Goal: Information Seeking & Learning: Learn about a topic

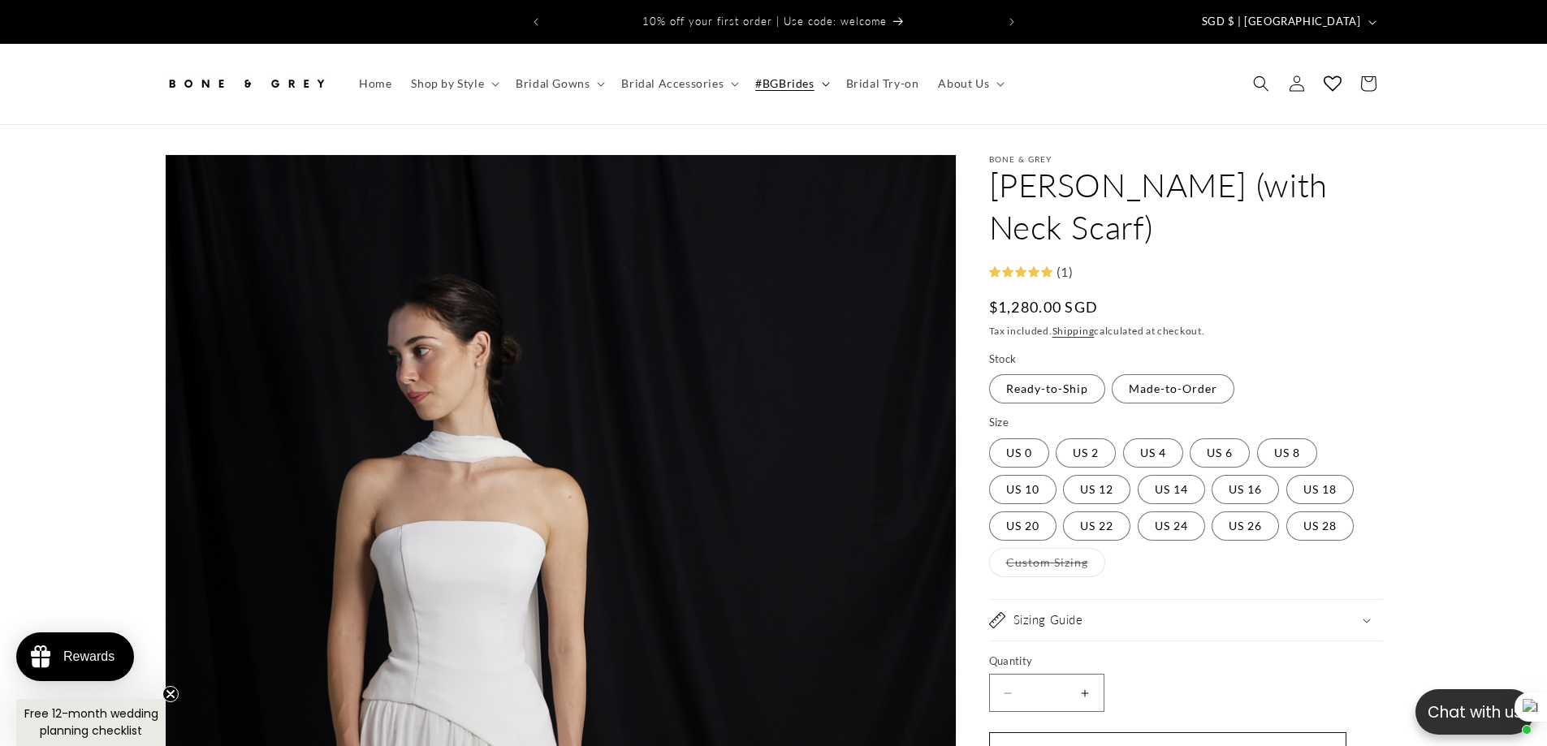
click at [797, 76] on span "#BGBrides" at bounding box center [784, 83] width 58 height 15
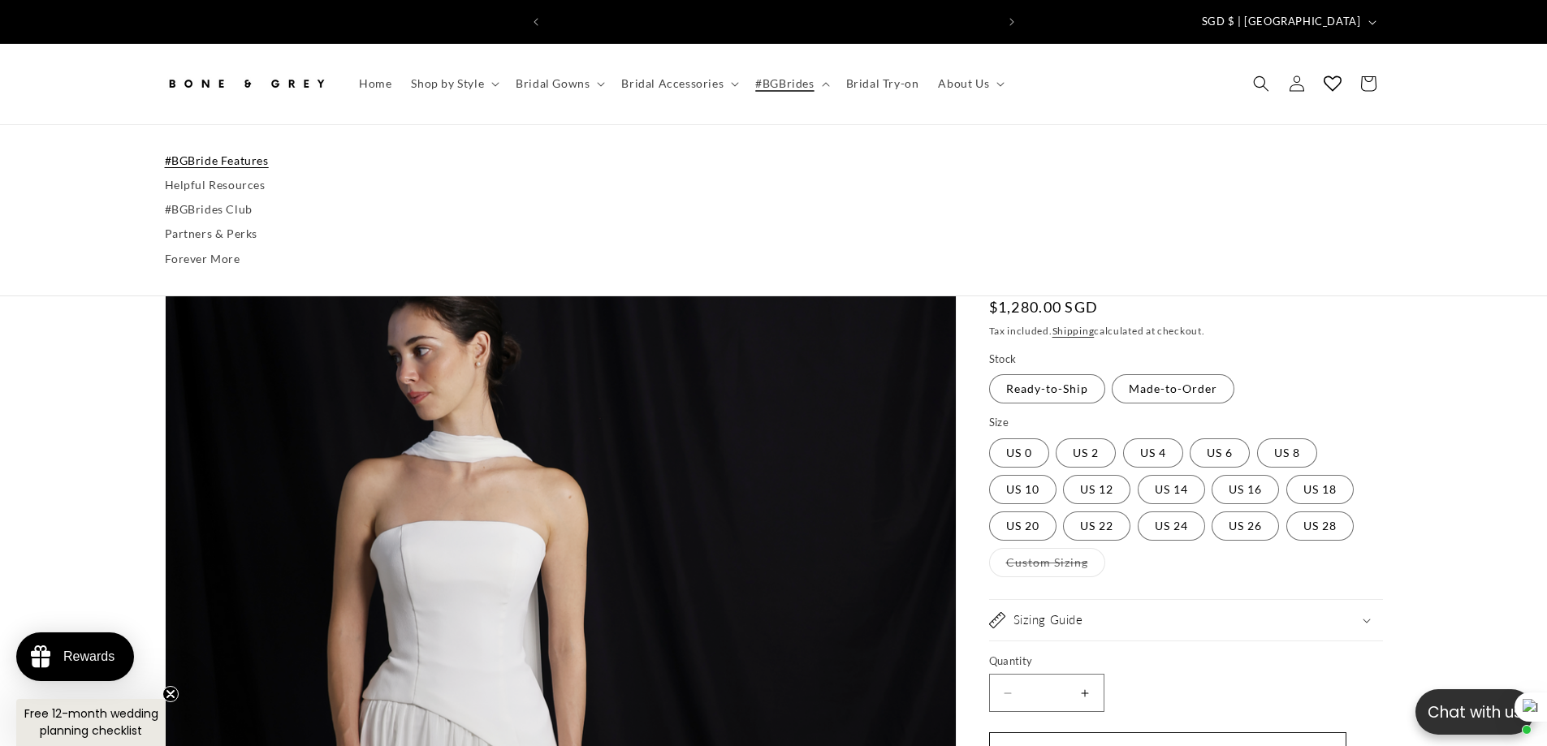
click at [223, 149] on link "#BGBride Features" at bounding box center [774, 161] width 1218 height 24
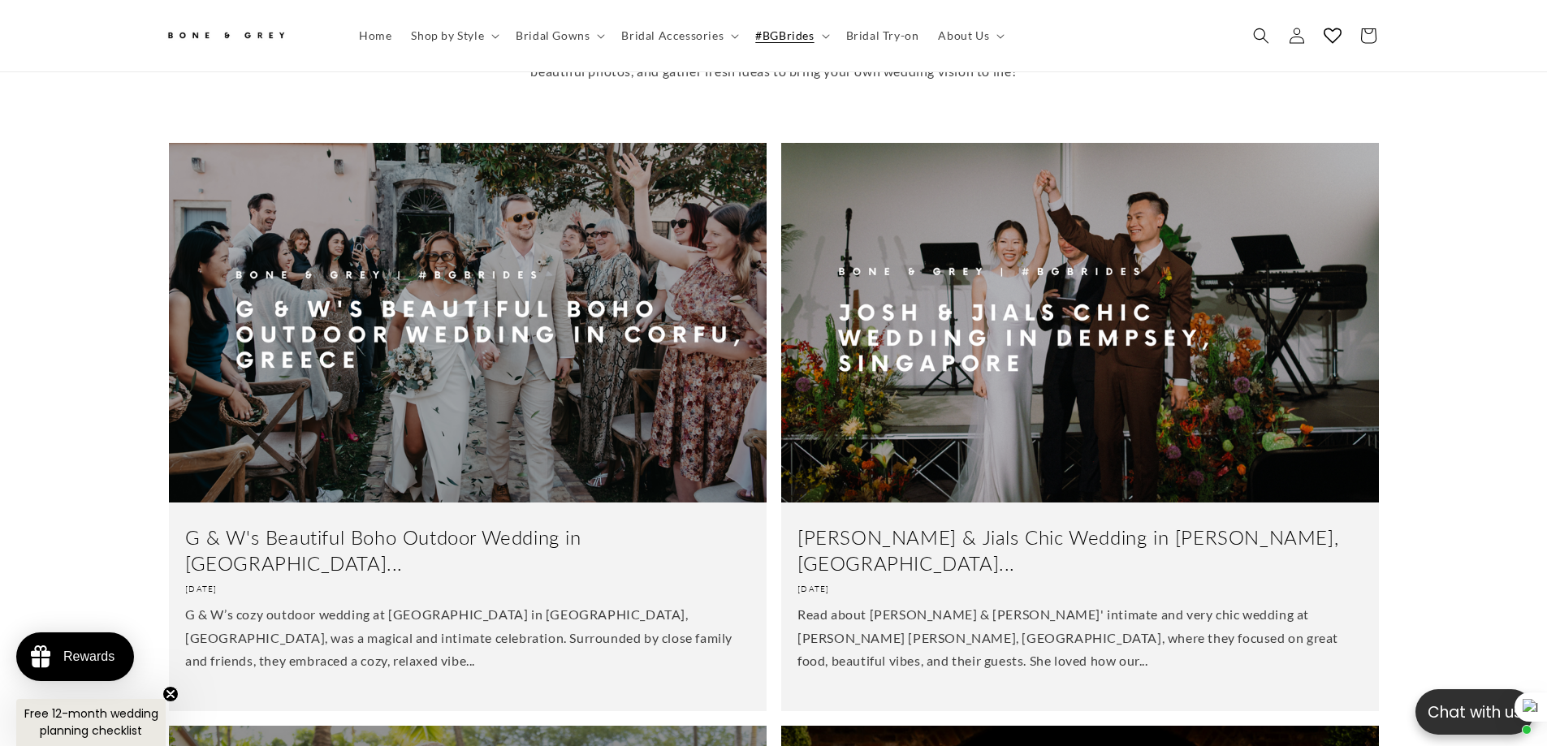
scroll to position [0, 447]
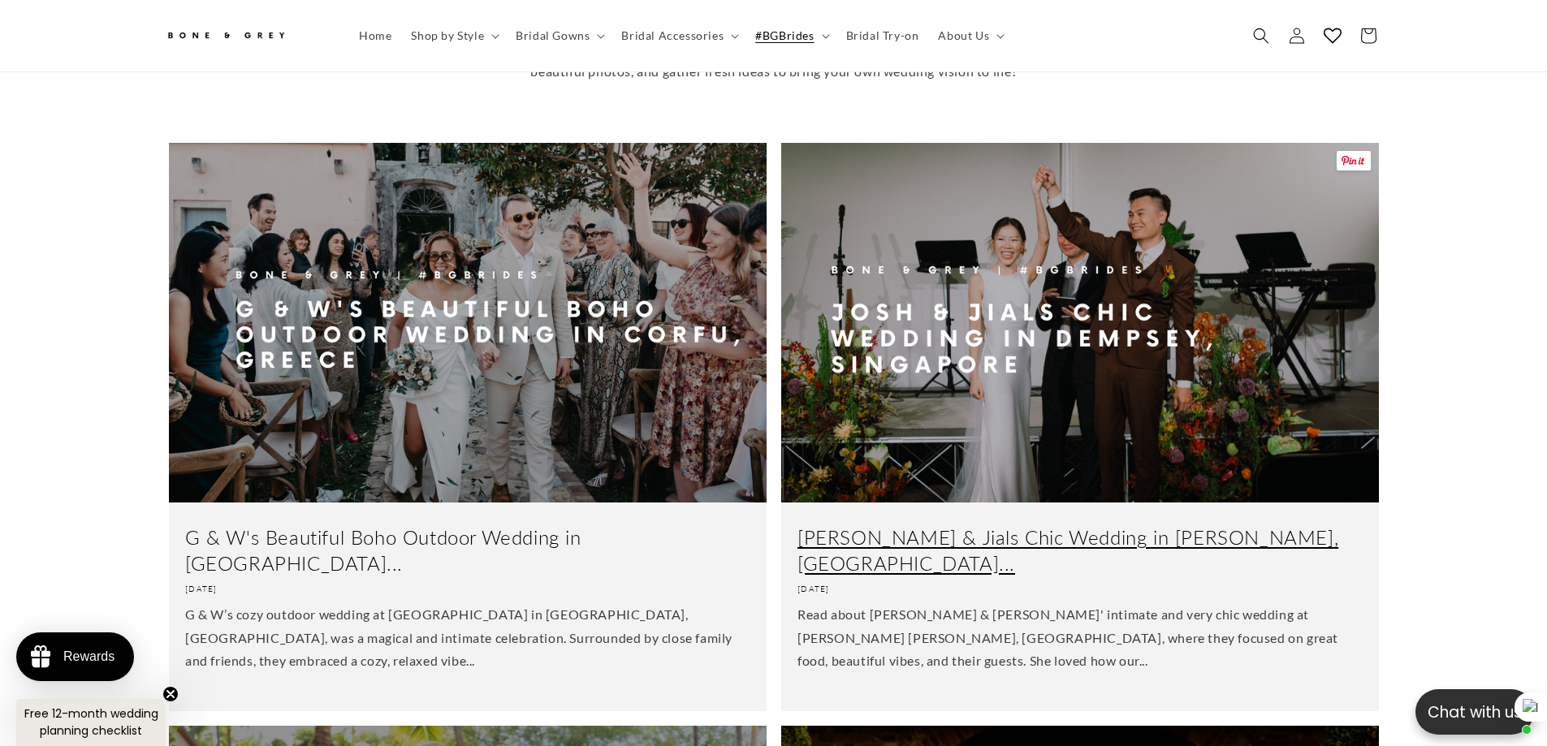
click at [957, 525] on link "Josh & Jials Chic Wedding in Dempsey, Singapore..." at bounding box center [1080, 550] width 565 height 50
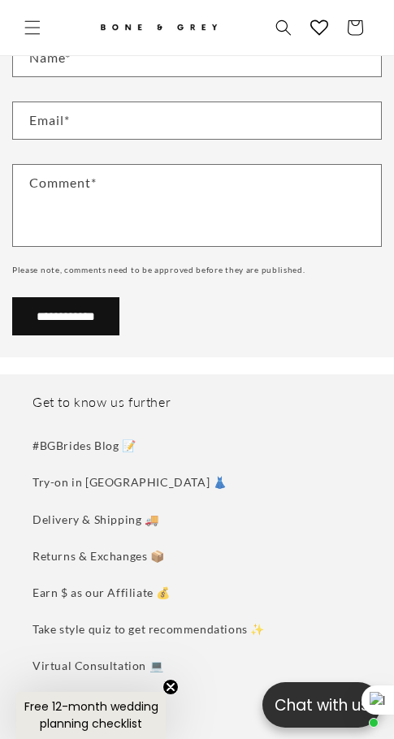
scroll to position [9736, 0]
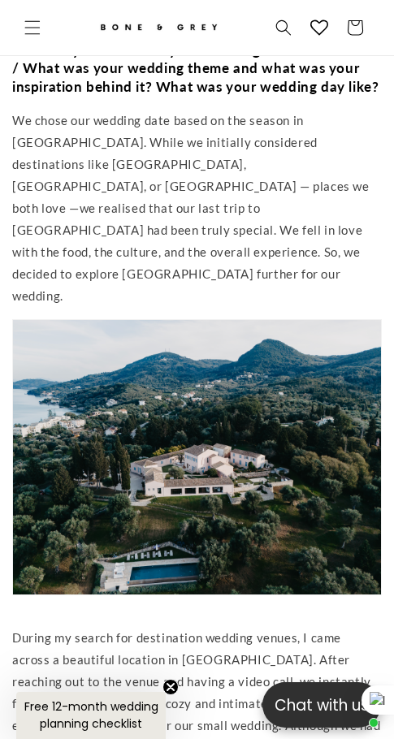
scroll to position [4864, 0]
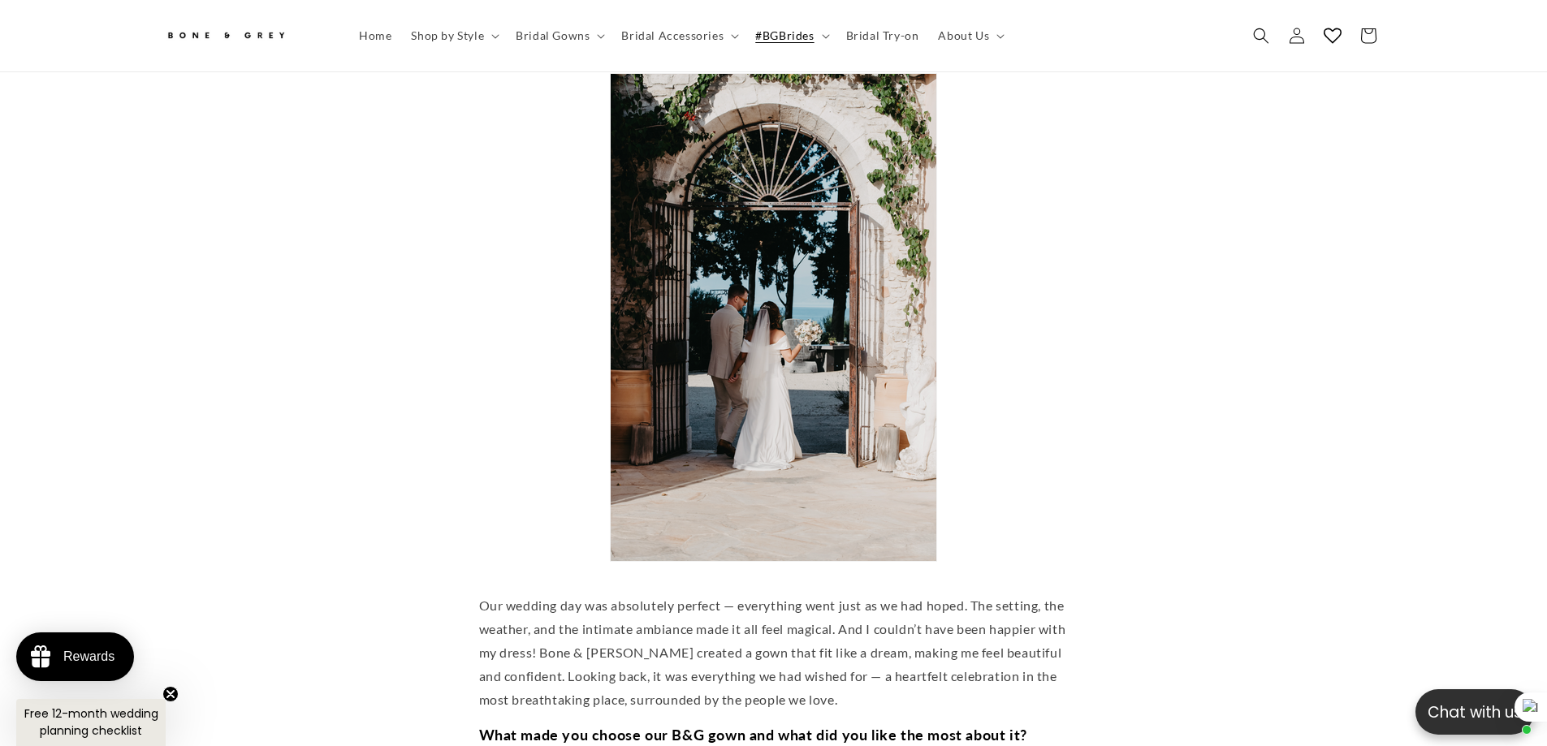
scroll to position [0, 447]
click at [716, 38] on span "Bridal Accessories" at bounding box center [672, 35] width 102 height 15
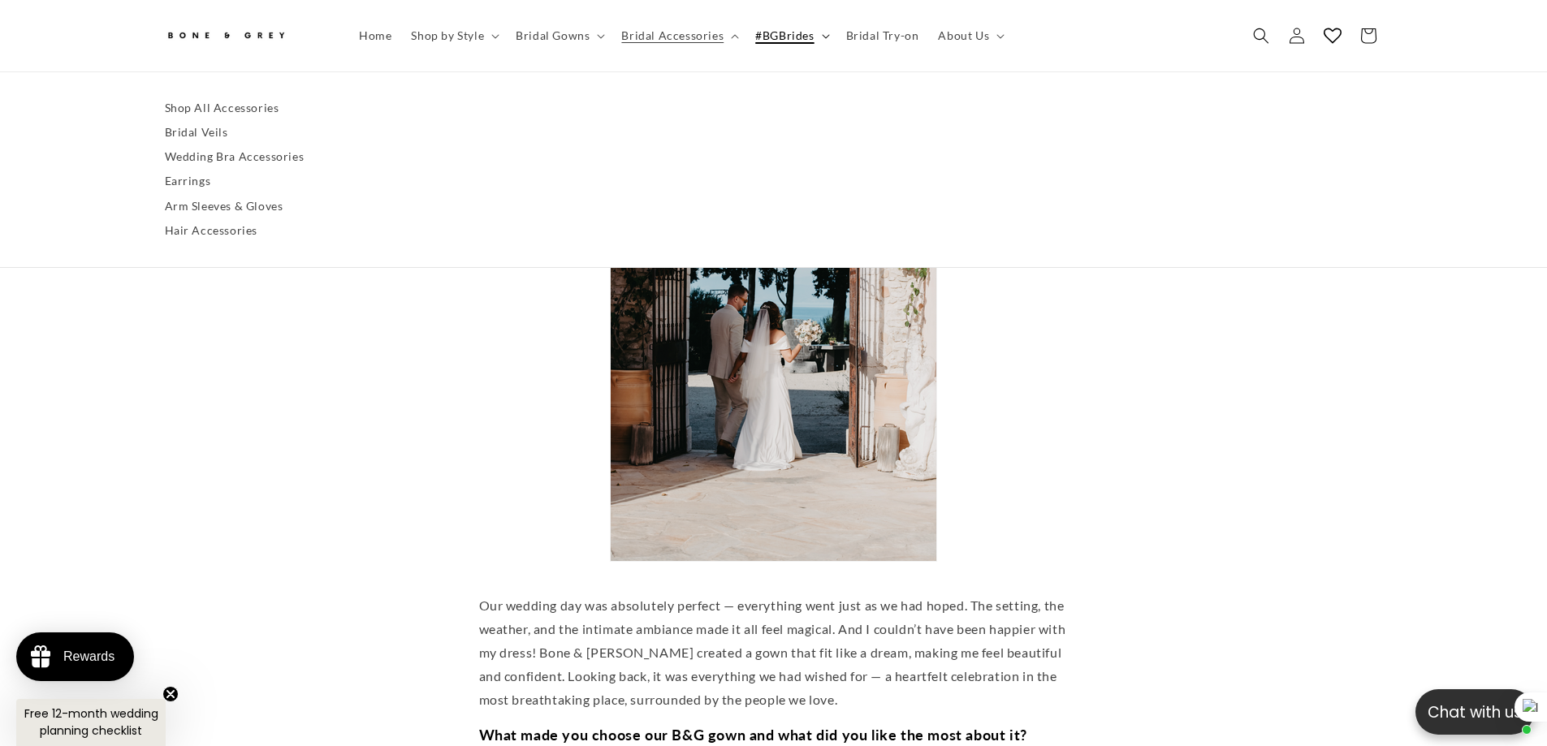
click at [787, 36] on span "#BGBrides" at bounding box center [784, 35] width 58 height 15
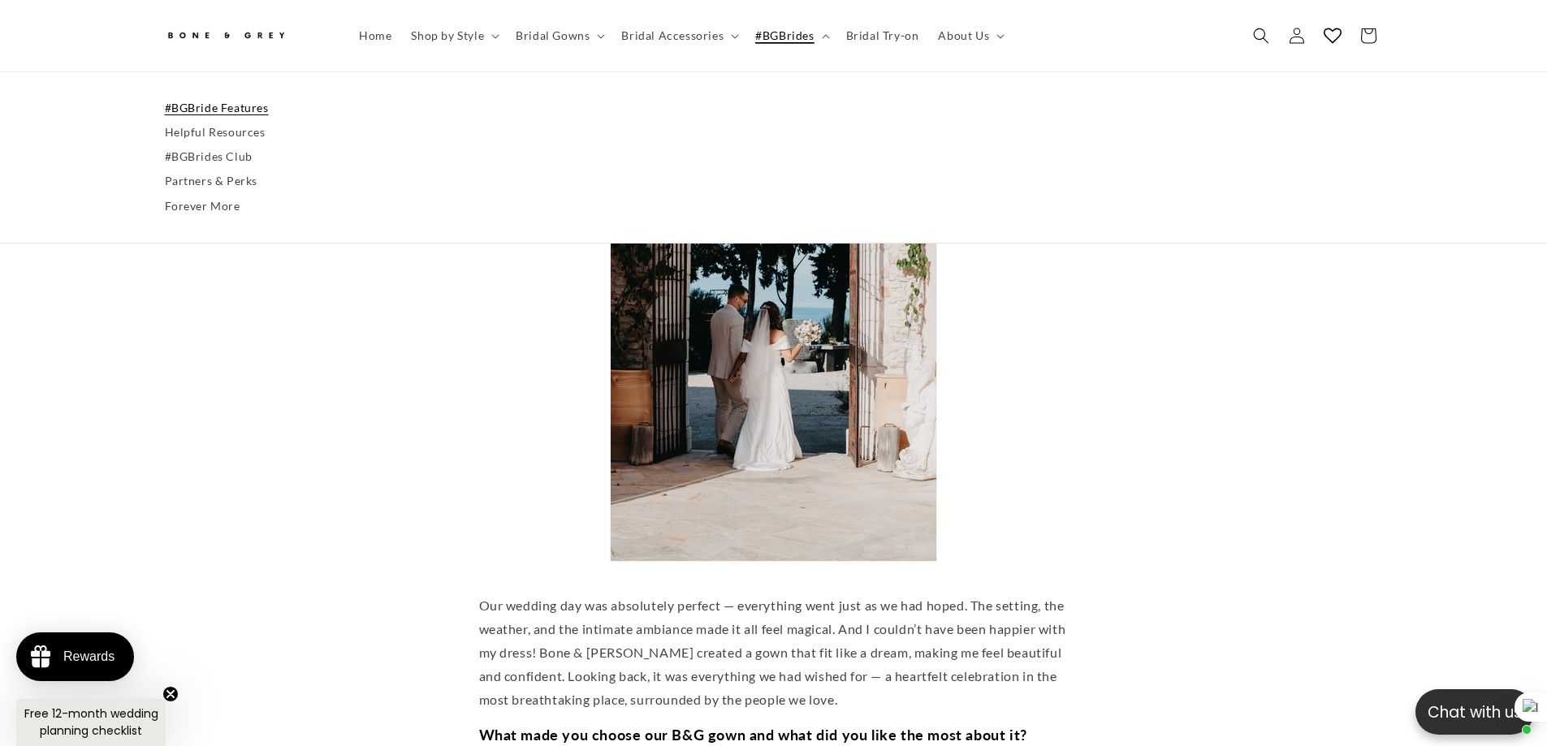
click at [228, 111] on link "#BGBride Features" at bounding box center [774, 108] width 1218 height 24
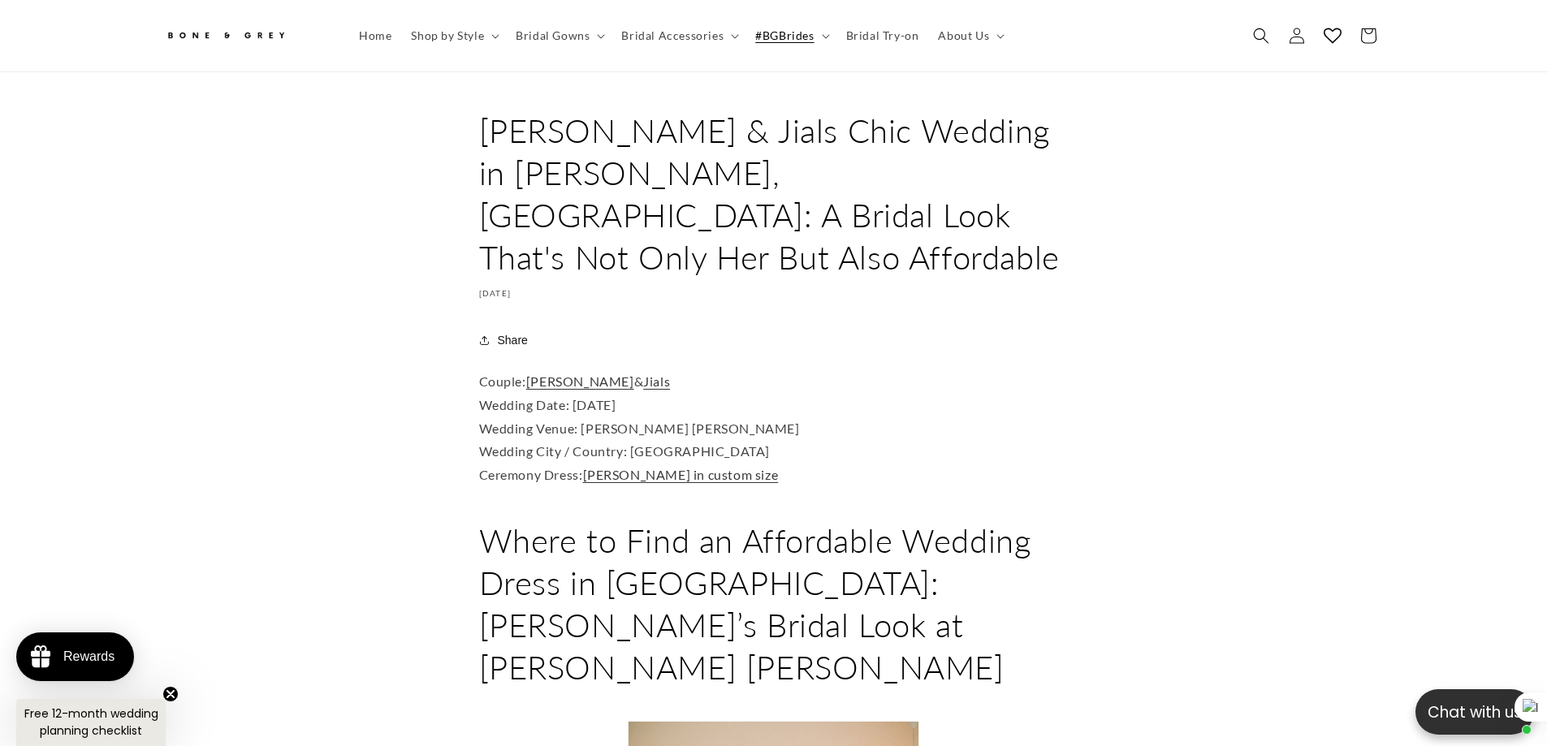
scroll to position [0, 447]
